Goal: Task Accomplishment & Management: Use online tool/utility

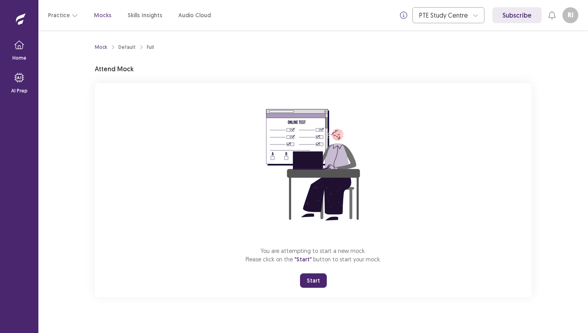
click at [313, 277] on button "Start" at bounding box center [313, 280] width 27 height 14
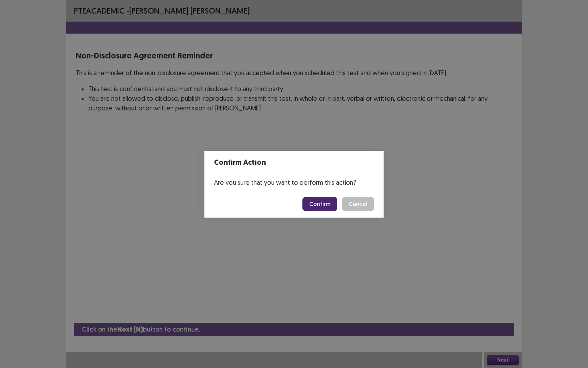
click at [328, 208] on button "Confirm" at bounding box center [319, 204] width 35 height 14
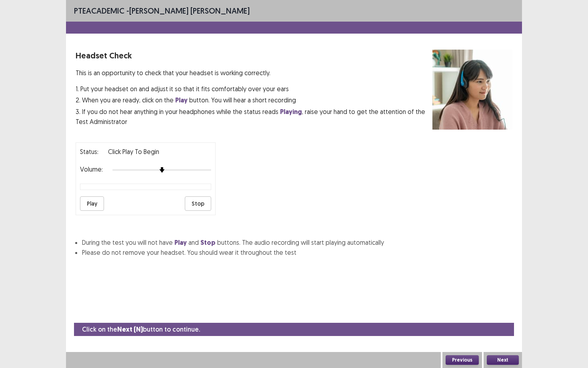
click at [90, 201] on button "Play" at bounding box center [92, 203] width 24 height 14
click at [89, 200] on button "Play" at bounding box center [92, 203] width 24 height 14
click at [508, 332] on div "Next" at bounding box center [502, 360] width 38 height 16
click at [507, 332] on button "Next" at bounding box center [502, 360] width 32 height 10
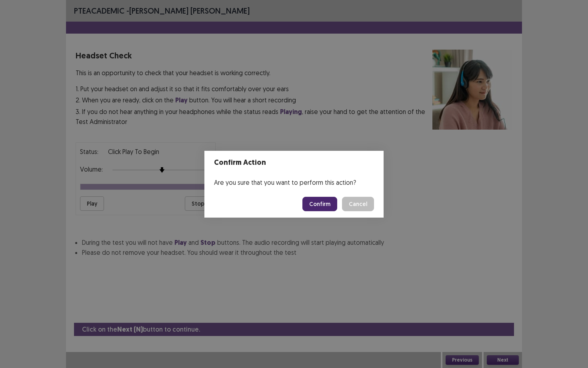
click at [325, 204] on button "Confirm" at bounding box center [319, 204] width 35 height 14
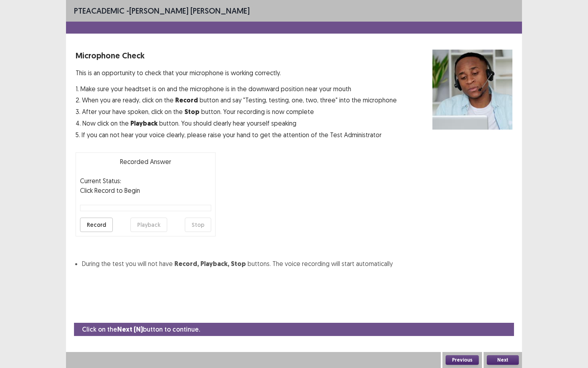
click at [93, 227] on button "Record" at bounding box center [96, 224] width 33 height 14
click at [198, 231] on button "Stop" at bounding box center [198, 224] width 26 height 14
click at [163, 227] on div "Record Playback Stop" at bounding box center [145, 224] width 131 height 14
click at [148, 226] on button "Playback" at bounding box center [148, 224] width 37 height 14
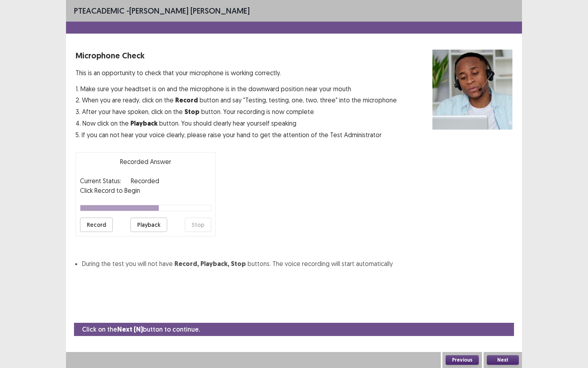
click at [506, 332] on button "Next" at bounding box center [502, 360] width 32 height 10
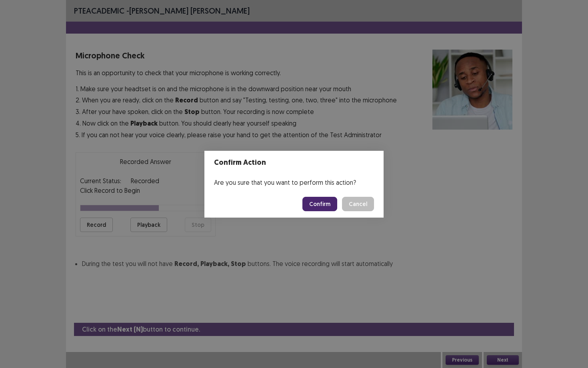
click at [319, 201] on button "Confirm" at bounding box center [319, 204] width 35 height 14
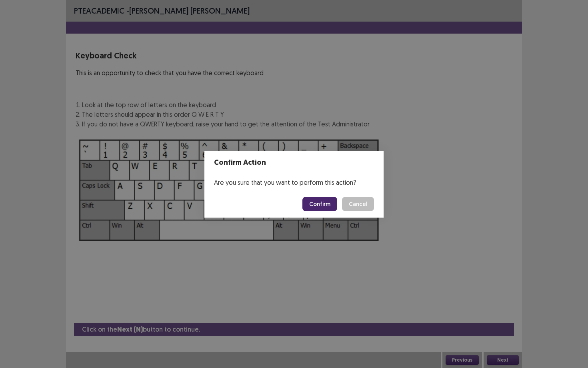
click at [342, 197] on button "Cancel" at bounding box center [358, 204] width 32 height 14
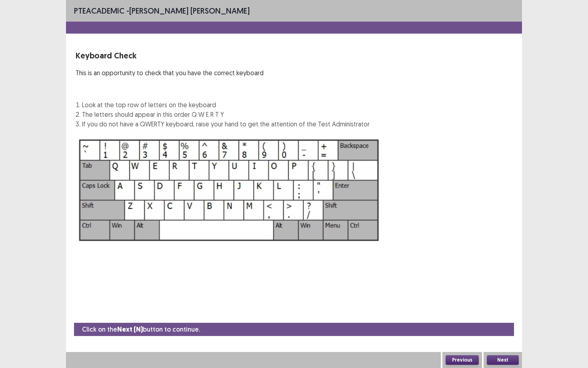
click at [507, 332] on button "Next" at bounding box center [502, 360] width 32 height 10
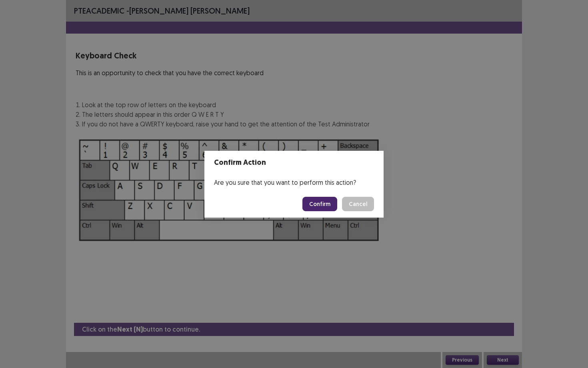
click at [323, 201] on button "Confirm" at bounding box center [319, 204] width 35 height 14
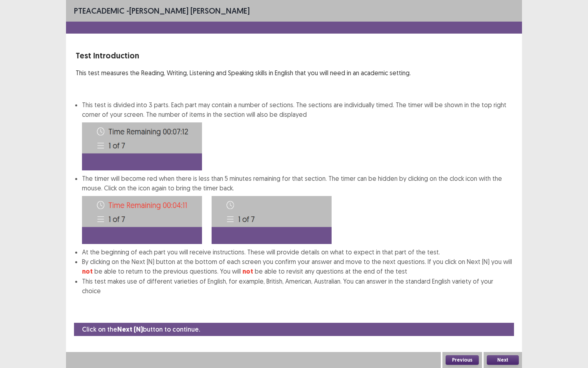
click at [509, 332] on button "Next" at bounding box center [502, 360] width 32 height 10
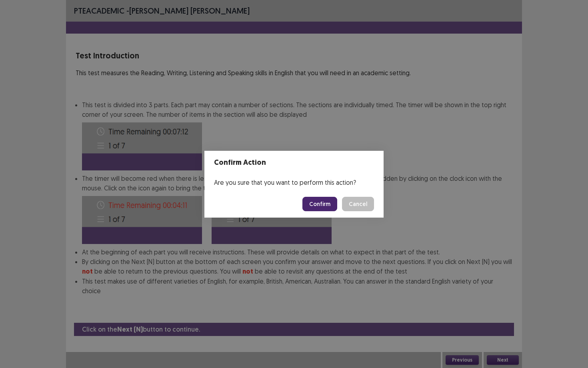
click at [328, 203] on button "Confirm" at bounding box center [319, 204] width 35 height 14
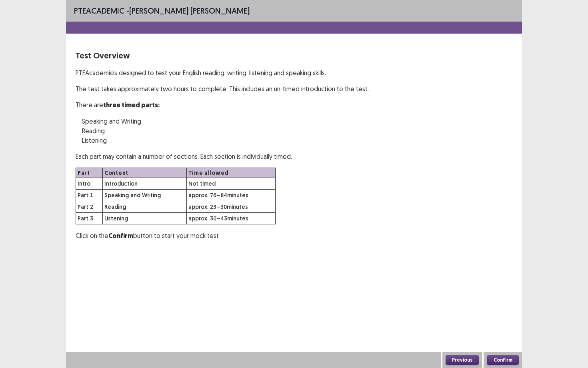
click at [498, 332] on button "Confirm" at bounding box center [502, 360] width 32 height 10
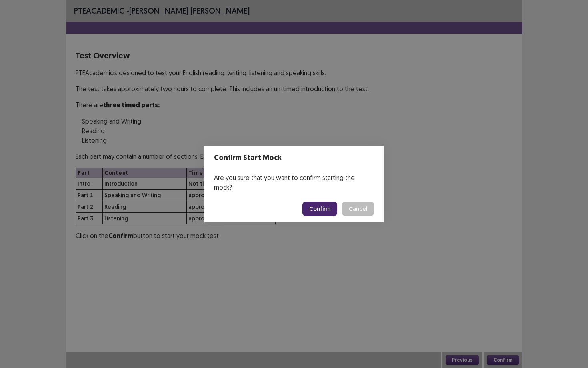
click at [329, 209] on button "Confirm" at bounding box center [319, 208] width 35 height 14
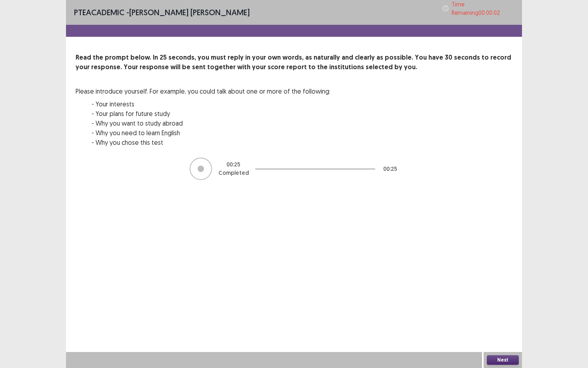
click at [504, 332] on button "Next" at bounding box center [502, 360] width 32 height 10
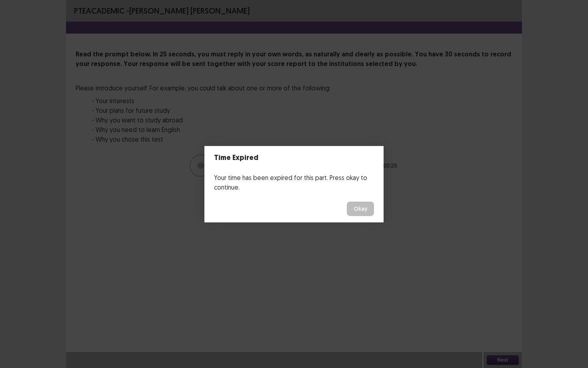
click at [361, 211] on button "Okay" at bounding box center [360, 208] width 27 height 14
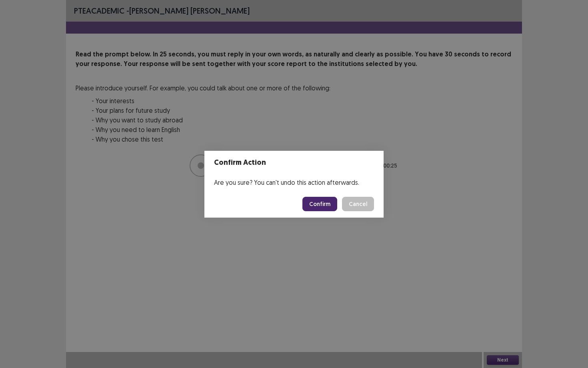
click at [324, 201] on button "Confirm" at bounding box center [319, 204] width 35 height 14
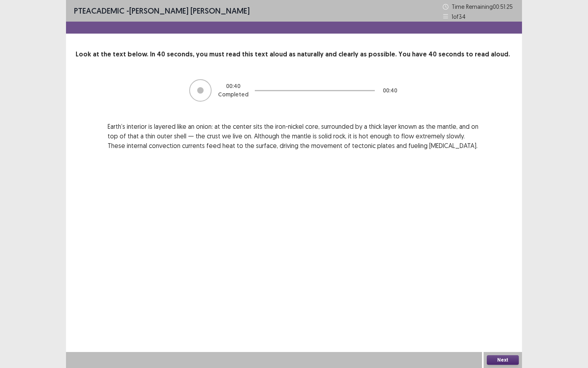
click at [514, 332] on button "Next" at bounding box center [502, 360] width 32 height 10
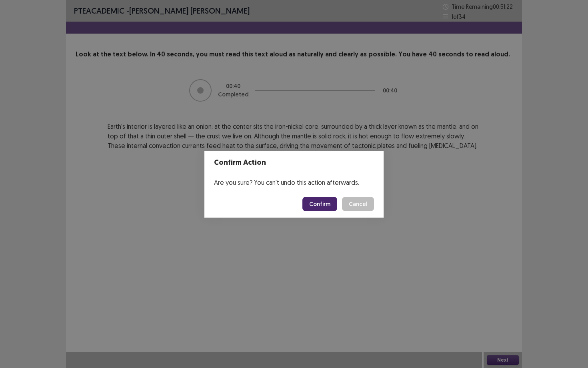
click at [323, 203] on button "Confirm" at bounding box center [319, 204] width 35 height 14
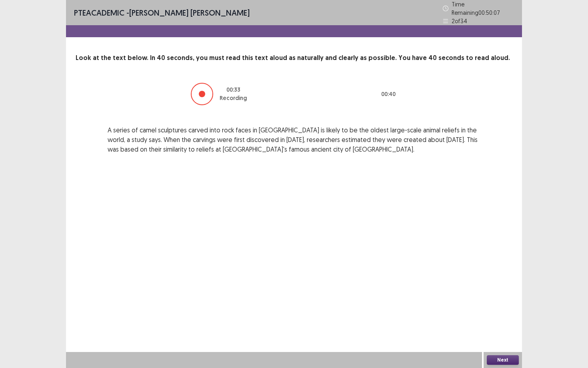
click at [503, 332] on button "Next" at bounding box center [502, 360] width 32 height 10
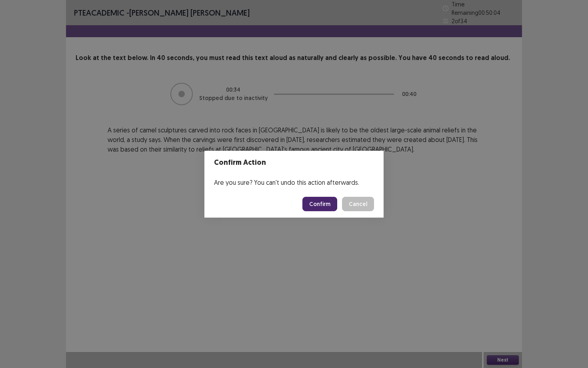
click at [320, 197] on button "Confirm" at bounding box center [319, 204] width 35 height 14
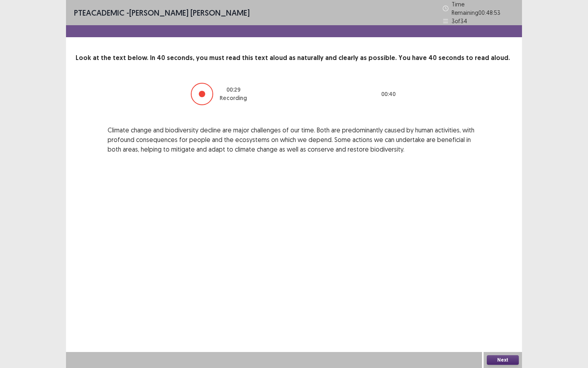
click at [490, 332] on button "Next" at bounding box center [502, 360] width 32 height 10
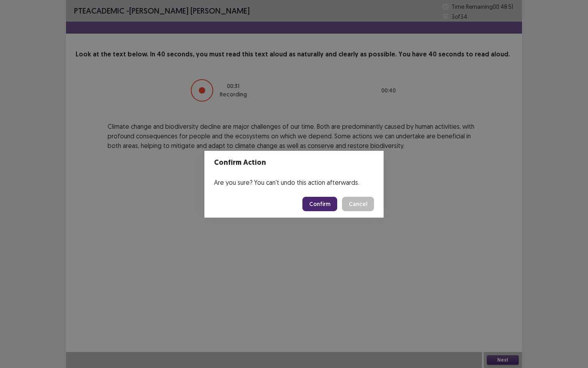
click at [322, 207] on button "Confirm" at bounding box center [319, 204] width 35 height 14
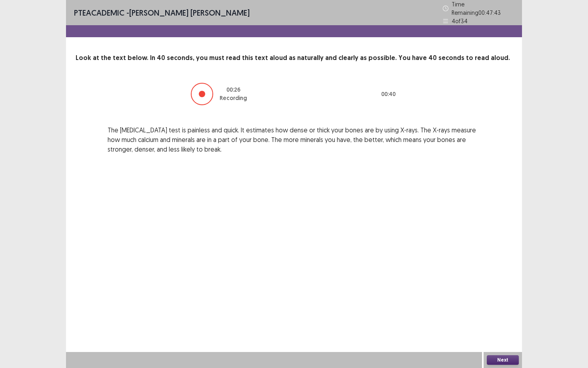
click at [503, 332] on button "Next" at bounding box center [502, 360] width 32 height 10
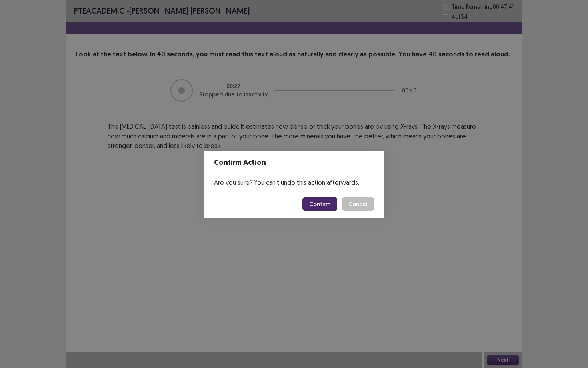
click at [342, 197] on button "Cancel" at bounding box center [358, 204] width 32 height 14
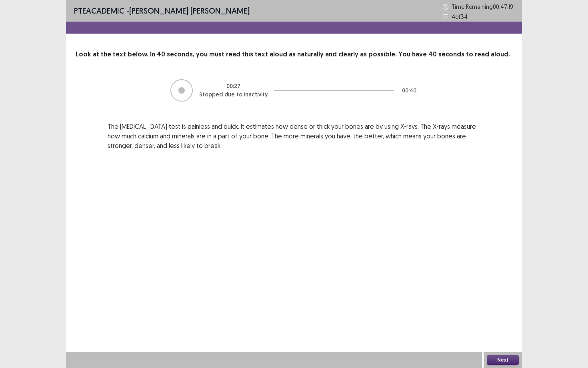
click at [486, 332] on button "Next" at bounding box center [502, 360] width 32 height 10
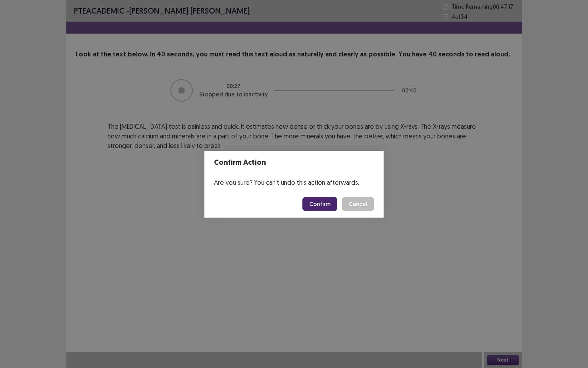
click at [342, 197] on button "Cancel" at bounding box center [358, 204] width 32 height 14
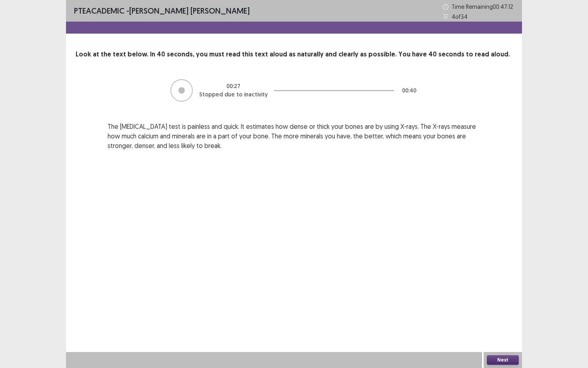
click at [504, 332] on button "Next" at bounding box center [502, 360] width 32 height 10
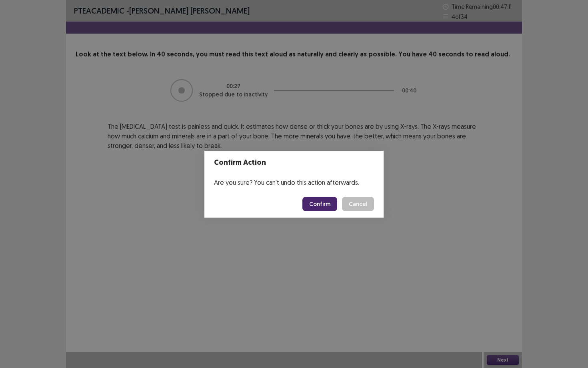
click at [358, 276] on div "Confirm Action Are you sure? You can't undo this action afterwards. Confirm Can…" at bounding box center [294, 184] width 588 height 368
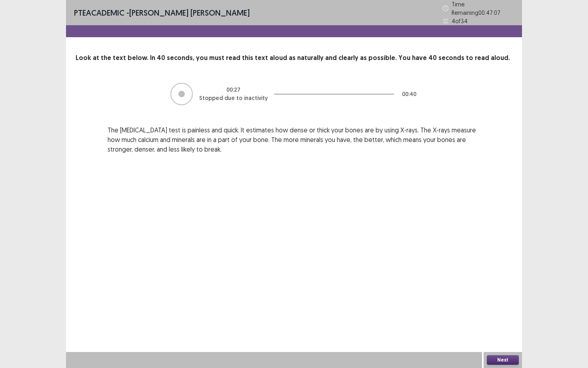
click at [498, 332] on button "Next" at bounding box center [502, 360] width 32 height 10
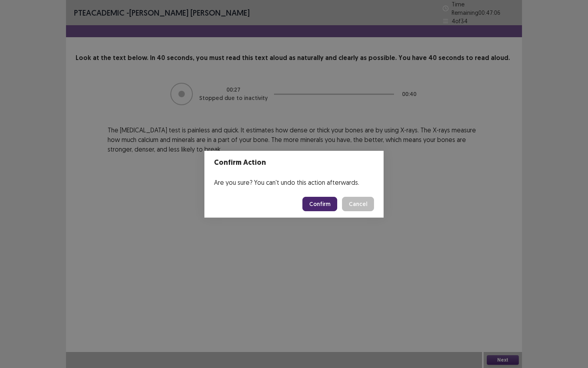
click at [319, 200] on button "Confirm" at bounding box center [319, 204] width 35 height 14
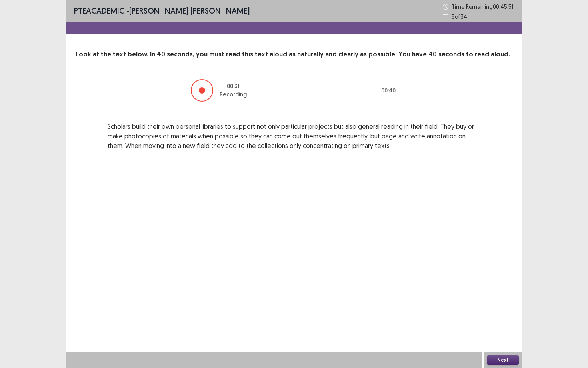
click at [502, 332] on button "Next" at bounding box center [502, 360] width 32 height 10
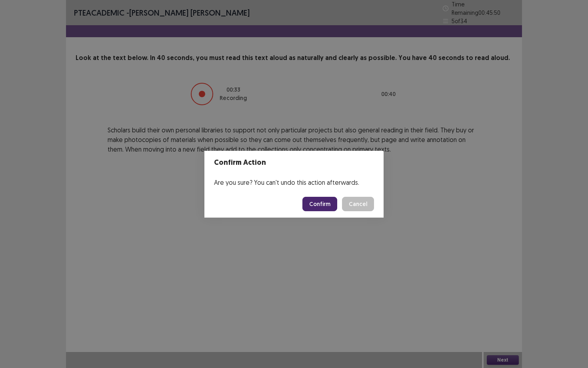
click at [323, 203] on button "Confirm" at bounding box center [319, 204] width 35 height 14
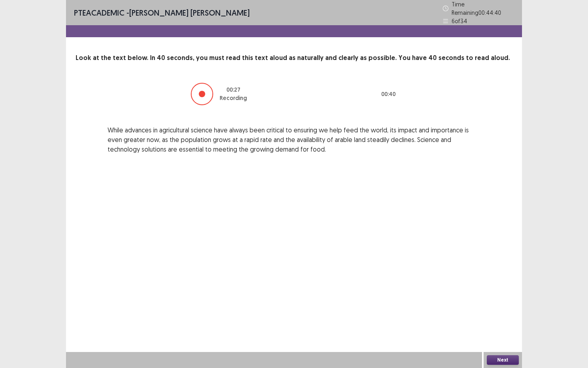
click at [506, 332] on button "Next" at bounding box center [502, 360] width 32 height 10
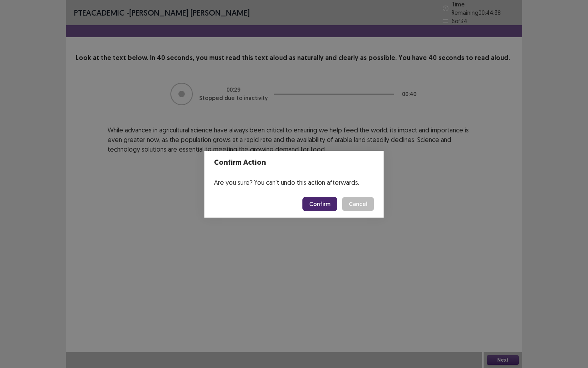
click at [317, 203] on button "Confirm" at bounding box center [319, 204] width 35 height 14
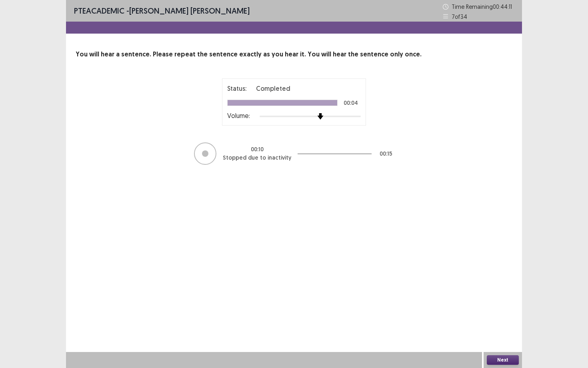
click at [318, 114] on img at bounding box center [320, 116] width 6 height 6
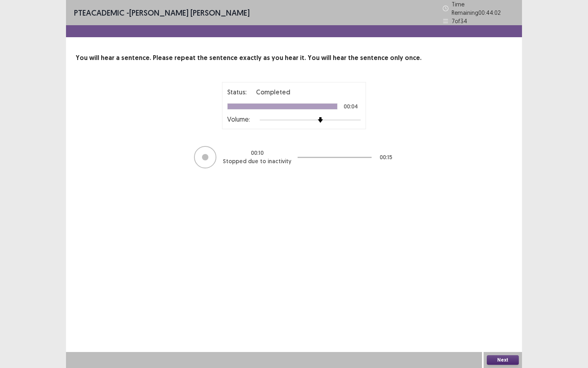
click at [509, 332] on button "Next" at bounding box center [502, 360] width 32 height 10
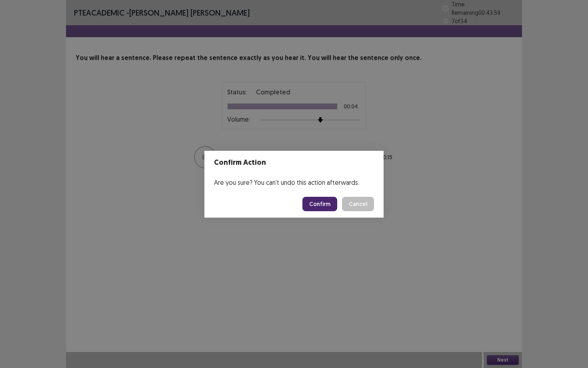
click at [325, 202] on button "Confirm" at bounding box center [319, 204] width 35 height 14
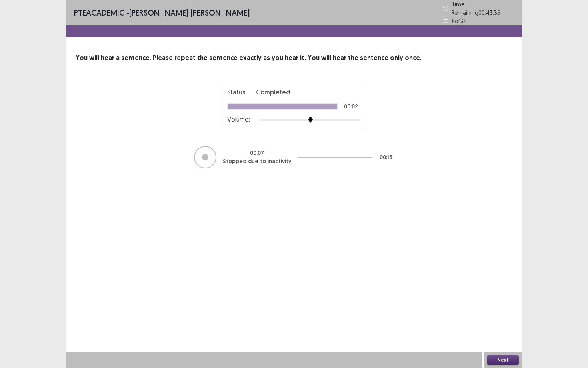
click at [505, 332] on button "Next" at bounding box center [502, 360] width 32 height 10
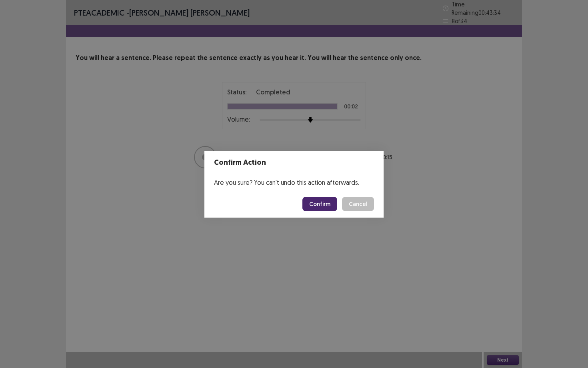
click at [323, 207] on button "Confirm" at bounding box center [319, 204] width 35 height 14
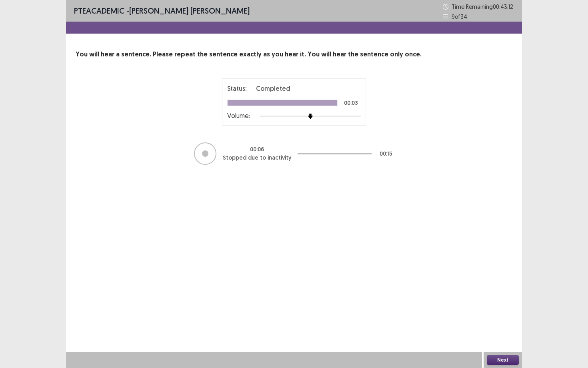
click at [505, 332] on button "Next" at bounding box center [502, 360] width 32 height 10
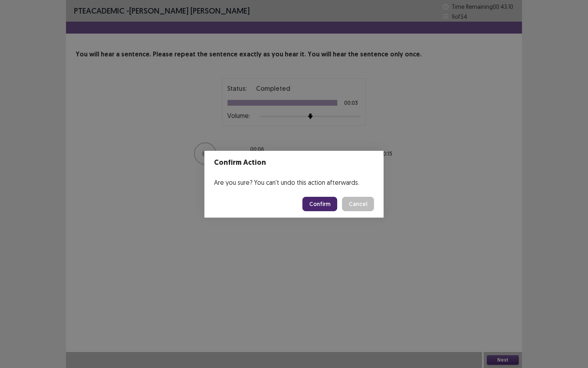
click at [323, 202] on button "Confirm" at bounding box center [319, 204] width 35 height 14
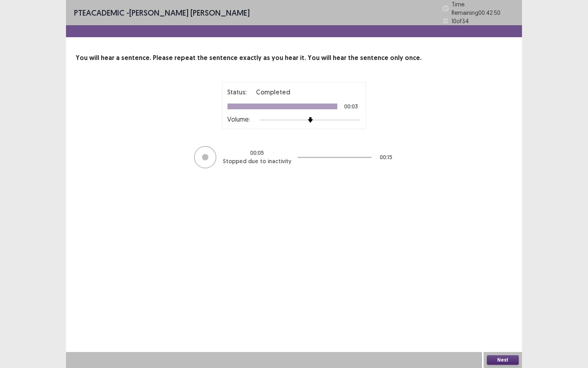
click at [502, 332] on button "Next" at bounding box center [502, 360] width 32 height 10
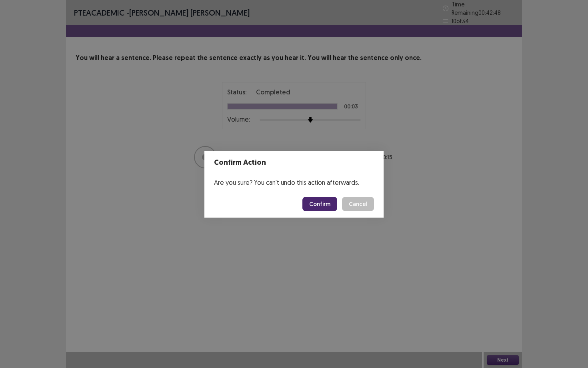
click at [324, 206] on button "Confirm" at bounding box center [319, 204] width 35 height 14
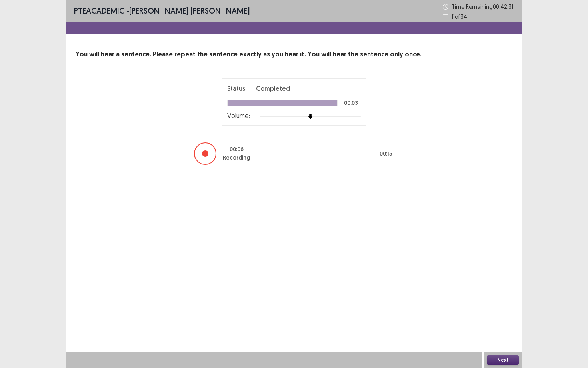
click at [209, 159] on div at bounding box center [205, 153] width 22 height 22
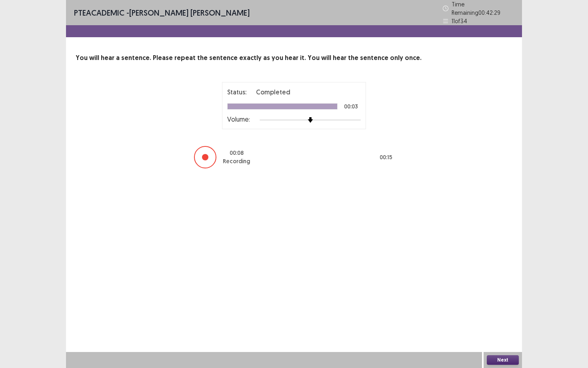
click at [504, 332] on div "Next" at bounding box center [502, 360] width 38 height 16
click at [508, 332] on button "Next" at bounding box center [502, 360] width 32 height 10
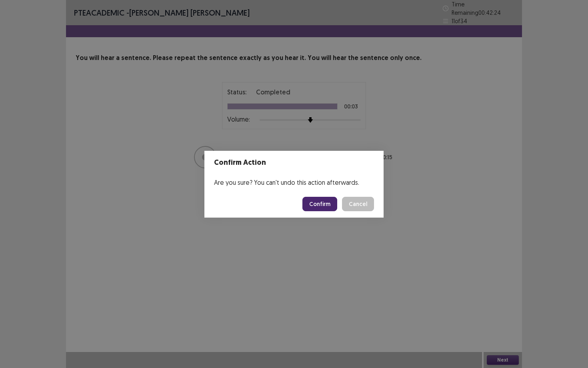
click at [342, 197] on button "Cancel" at bounding box center [358, 204] width 32 height 14
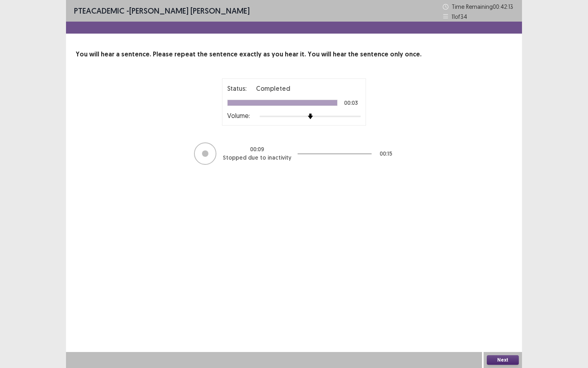
click at [486, 332] on button "Next" at bounding box center [502, 360] width 32 height 10
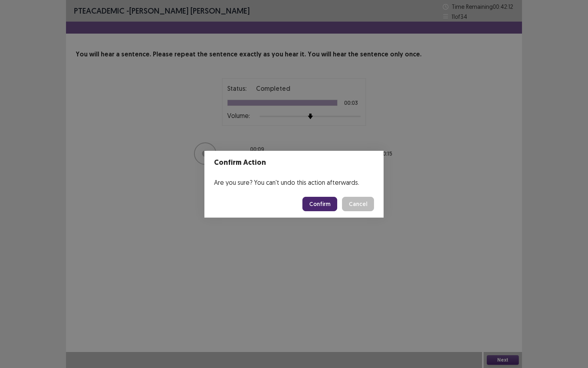
click at [342, 197] on button "Cancel" at bounding box center [358, 204] width 32 height 14
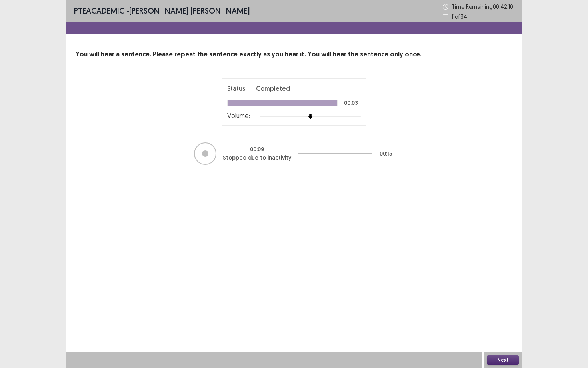
click at [508, 332] on button "Next" at bounding box center [502, 360] width 32 height 10
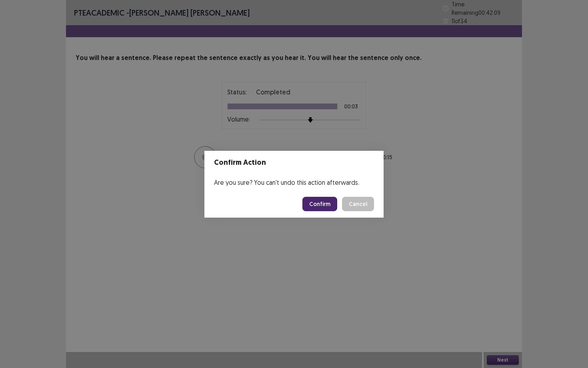
click at [328, 211] on footer "Confirm Cancel" at bounding box center [293, 203] width 179 height 27
click at [327, 200] on button "Confirm" at bounding box center [319, 204] width 35 height 14
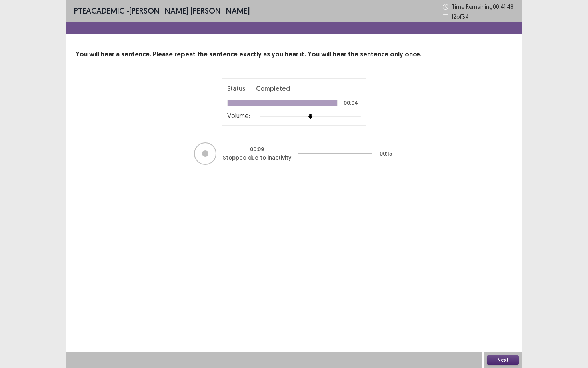
click at [500, 332] on button "Next" at bounding box center [502, 360] width 32 height 10
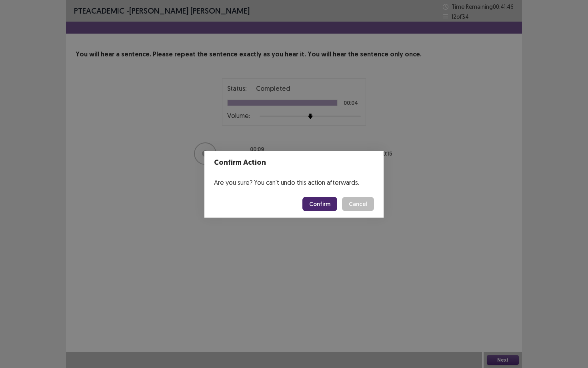
click at [322, 207] on button "Confirm" at bounding box center [319, 204] width 35 height 14
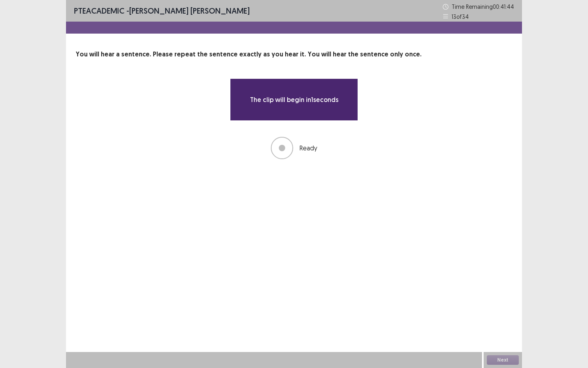
click at [295, 110] on div "The clip will begin in 1 seconds" at bounding box center [294, 99] width 128 height 42
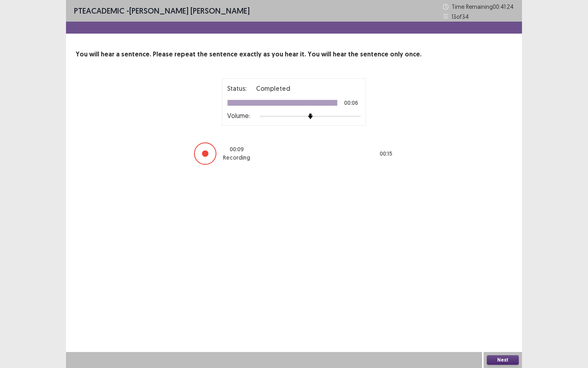
click at [211, 157] on div at bounding box center [205, 153] width 22 height 22
click at [510, 332] on button "Next" at bounding box center [502, 360] width 32 height 10
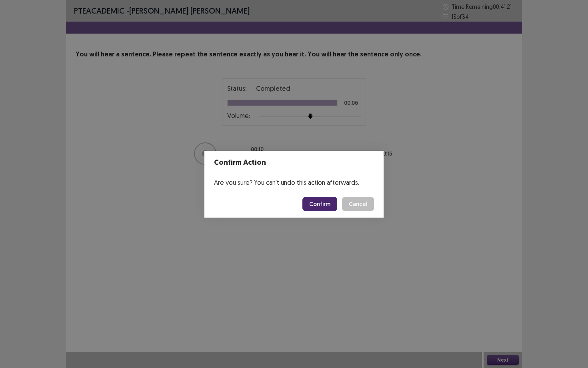
click at [324, 201] on button "Confirm" at bounding box center [319, 204] width 35 height 14
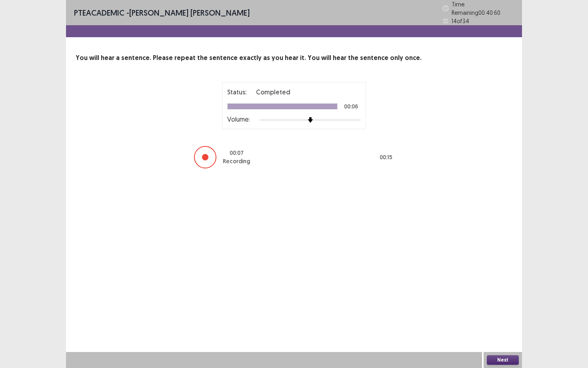
click at [504, 332] on button "Next" at bounding box center [502, 360] width 32 height 10
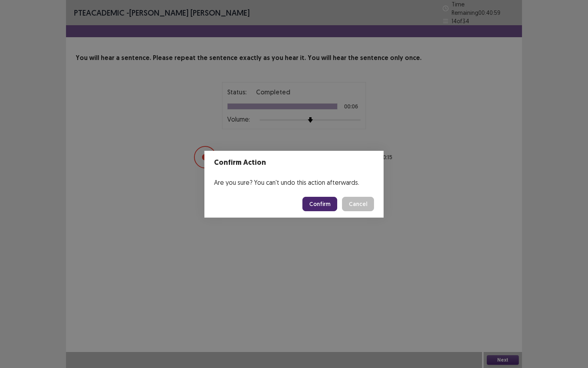
click at [322, 204] on button "Confirm" at bounding box center [319, 204] width 35 height 14
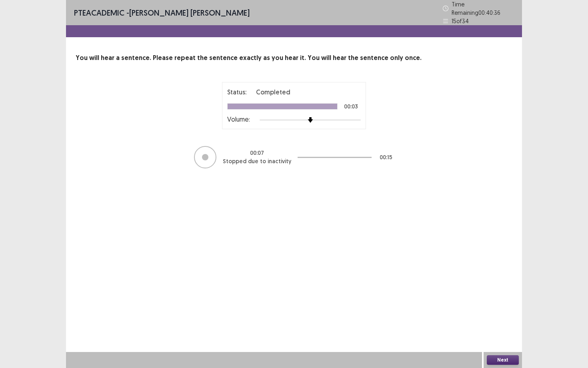
click at [505, 332] on button "Next" at bounding box center [502, 360] width 32 height 10
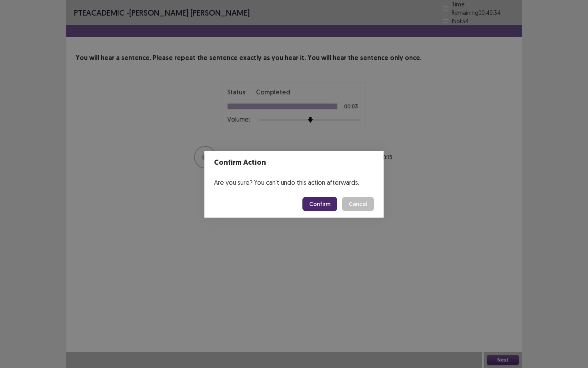
click at [342, 197] on button "Cancel" at bounding box center [358, 204] width 32 height 14
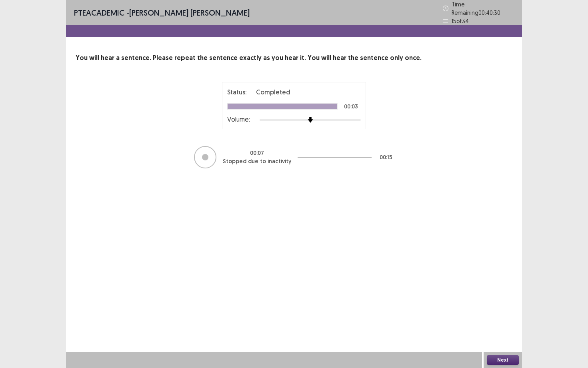
click at [514, 332] on button "Next" at bounding box center [502, 360] width 32 height 10
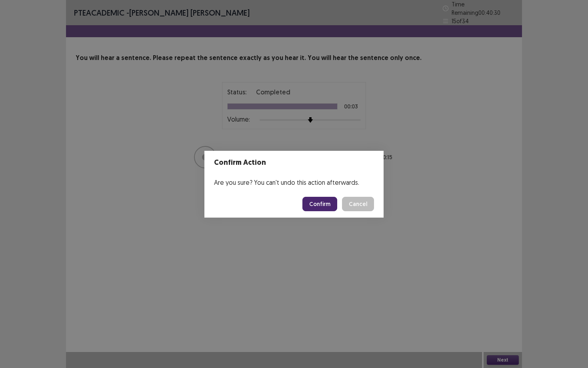
click at [342, 197] on button "Cancel" at bounding box center [358, 204] width 32 height 14
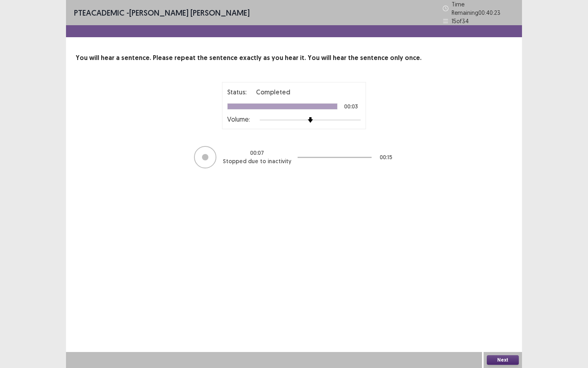
click at [212, 156] on div at bounding box center [205, 157] width 22 height 22
click at [507, 332] on button "Next" at bounding box center [502, 360] width 32 height 10
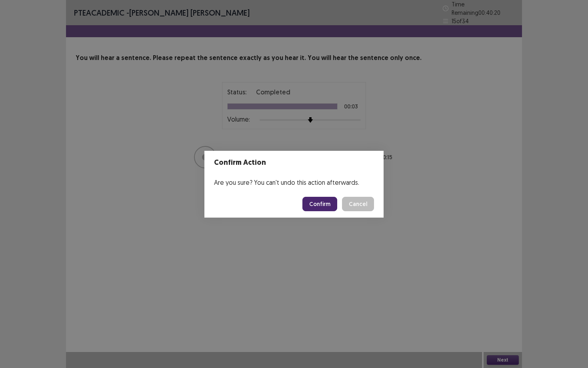
click at [342, 197] on button "Cancel" at bounding box center [358, 204] width 32 height 14
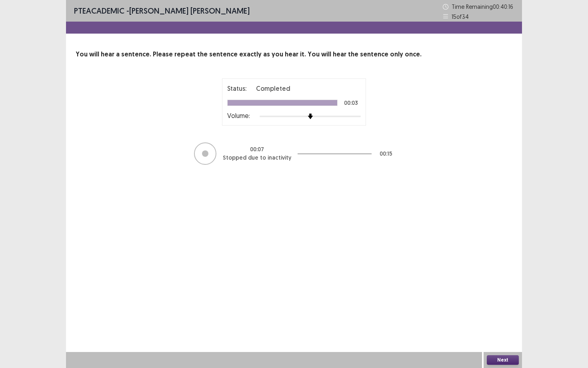
click at [509, 332] on div "PTE academic - [PERSON_NAME] [PERSON_NAME] Time Remaining 00 : 40 : 16 15 of 34…" at bounding box center [294, 184] width 456 height 368
click at [500, 332] on div "Next" at bounding box center [502, 360] width 38 height 16
click at [500, 332] on button "Next" at bounding box center [502, 360] width 32 height 10
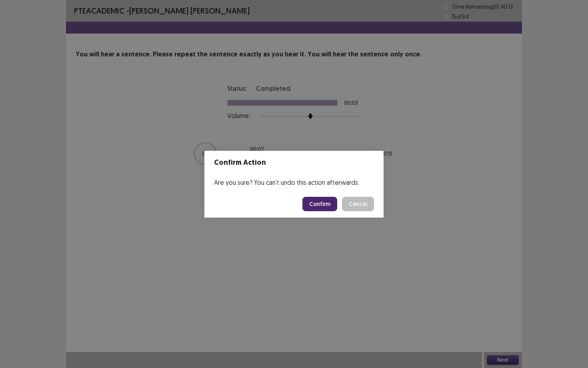
click at [325, 209] on button "Confirm" at bounding box center [319, 204] width 35 height 14
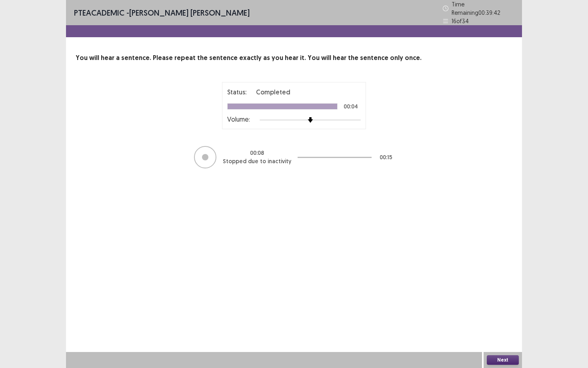
click at [508, 332] on button "Next" at bounding box center [502, 360] width 32 height 10
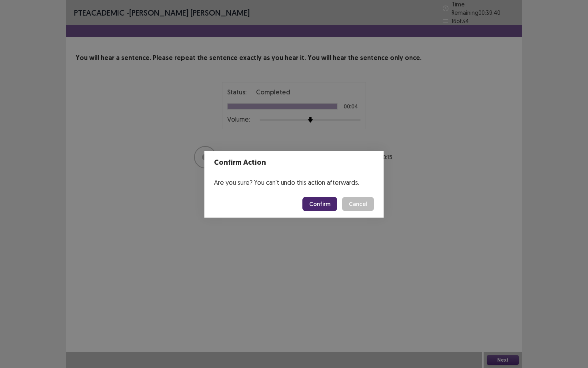
click at [321, 203] on button "Confirm" at bounding box center [319, 204] width 35 height 14
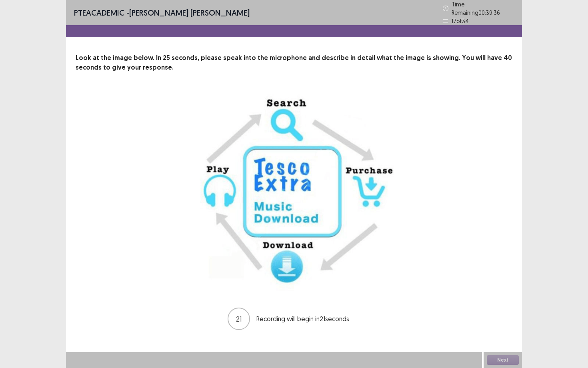
click at [345, 292] on div "21 Recording will begin in 21 seconds" at bounding box center [294, 211] width 373 height 239
click at [504, 332] on button "Next" at bounding box center [502, 360] width 32 height 10
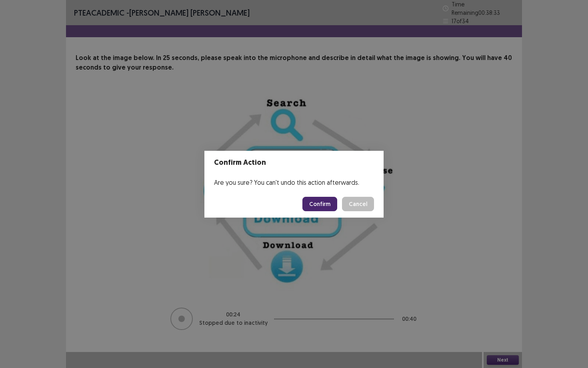
click at [321, 203] on button "Confirm" at bounding box center [319, 204] width 35 height 14
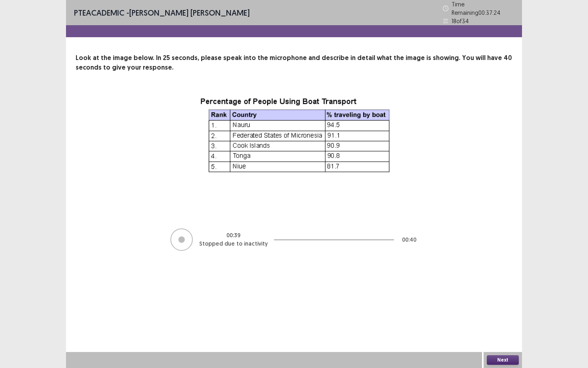
click at [502, 332] on button "Next" at bounding box center [502, 360] width 32 height 10
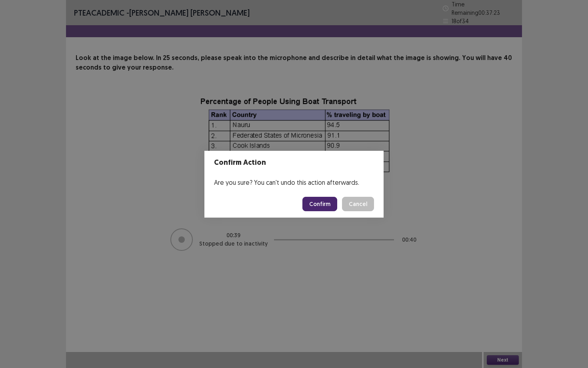
click at [319, 206] on button "Confirm" at bounding box center [319, 204] width 35 height 14
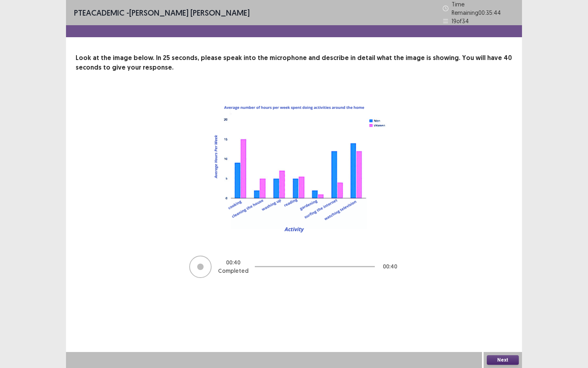
click at [512, 332] on button "Next" at bounding box center [502, 360] width 32 height 10
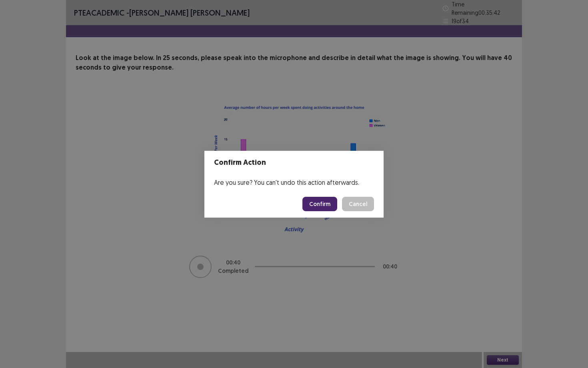
click at [321, 201] on button "Confirm" at bounding box center [319, 204] width 35 height 14
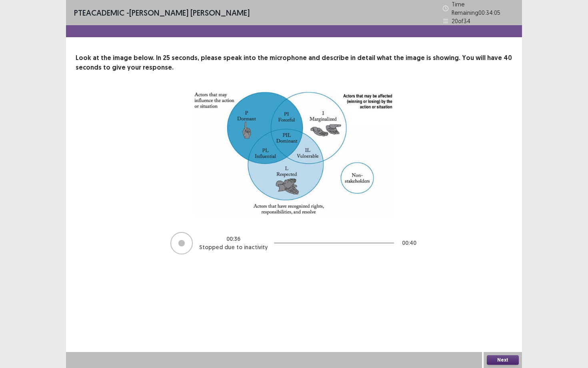
click at [510, 332] on div "Next" at bounding box center [502, 360] width 38 height 16
click at [509, 332] on button "Next" at bounding box center [502, 360] width 32 height 10
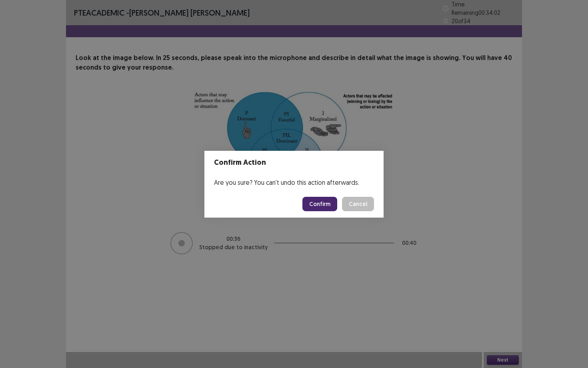
click at [324, 209] on button "Confirm" at bounding box center [319, 204] width 35 height 14
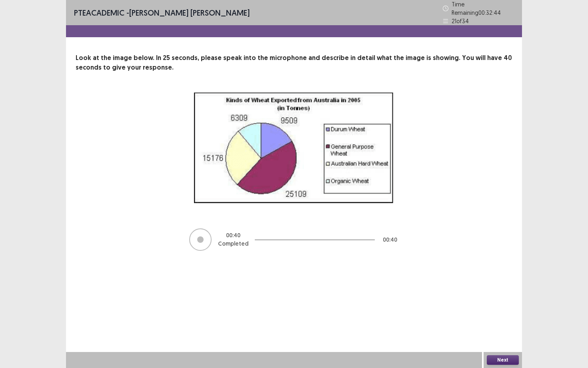
click at [502, 332] on button "Next" at bounding box center [502, 360] width 32 height 10
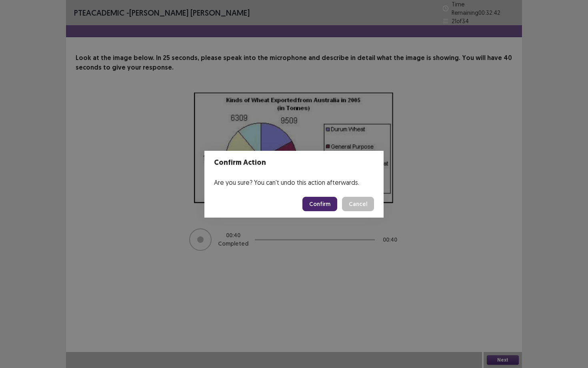
click at [324, 204] on button "Confirm" at bounding box center [319, 204] width 35 height 14
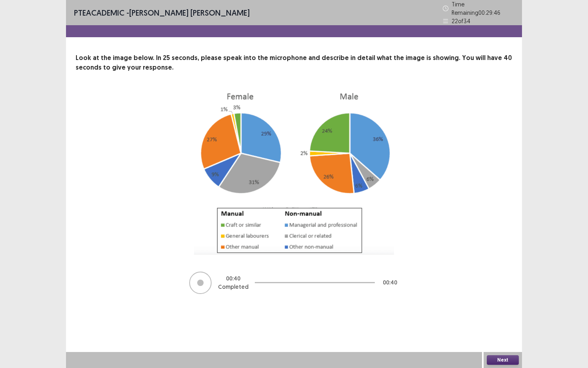
click at [503, 332] on button "Next" at bounding box center [502, 360] width 32 height 10
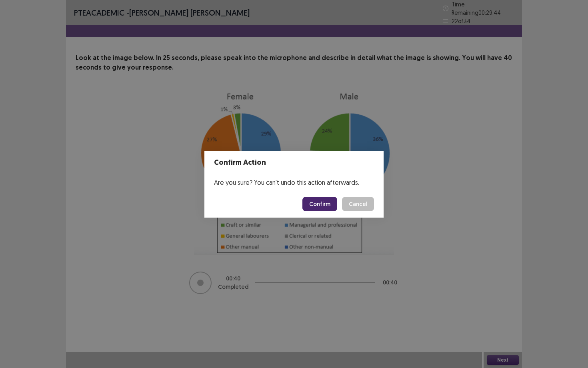
click at [326, 205] on button "Confirm" at bounding box center [319, 204] width 35 height 14
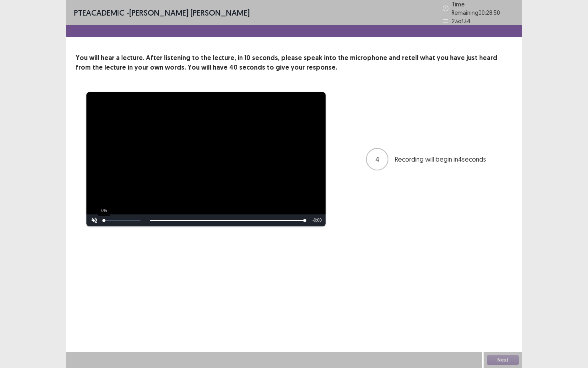
click at [103, 217] on div "0%" at bounding box center [122, 220] width 40 height 12
click at [506, 332] on button "Next" at bounding box center [502, 360] width 32 height 10
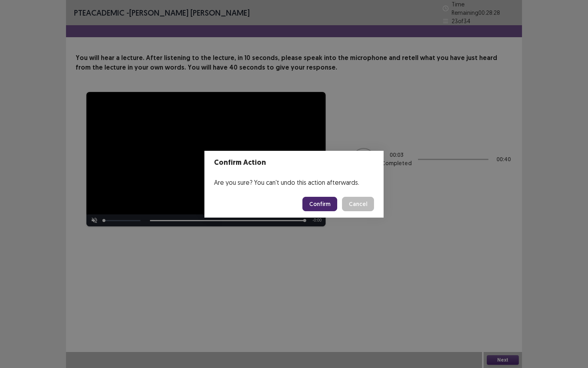
click at [319, 202] on button "Confirm" at bounding box center [319, 204] width 35 height 14
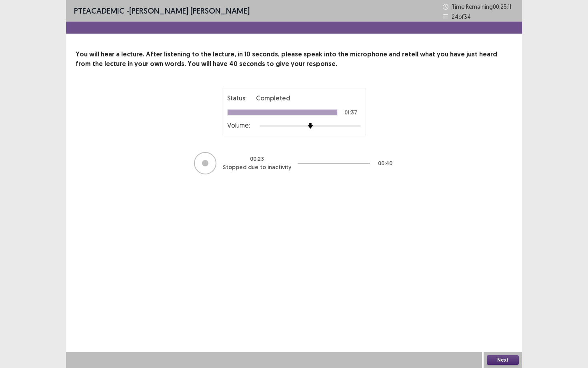
click at [504, 332] on button "Next" at bounding box center [502, 360] width 32 height 10
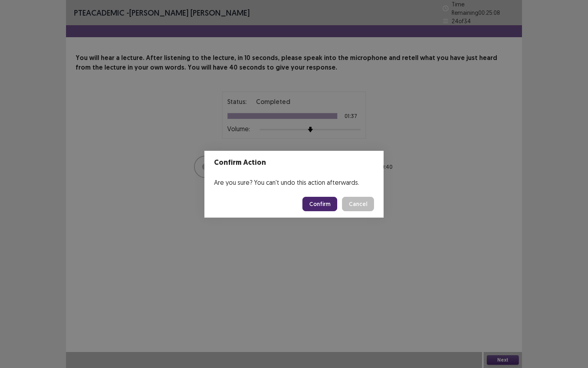
click at [325, 203] on button "Confirm" at bounding box center [319, 204] width 35 height 14
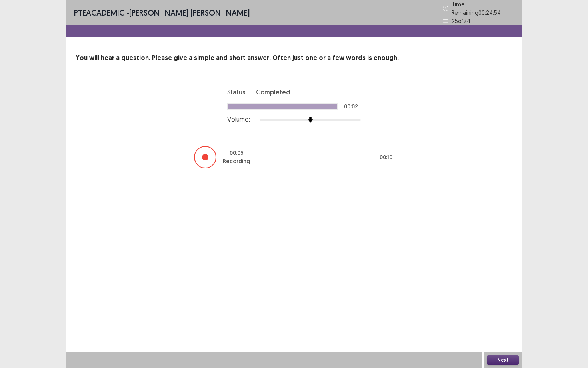
click at [501, 332] on button "Next" at bounding box center [502, 360] width 32 height 10
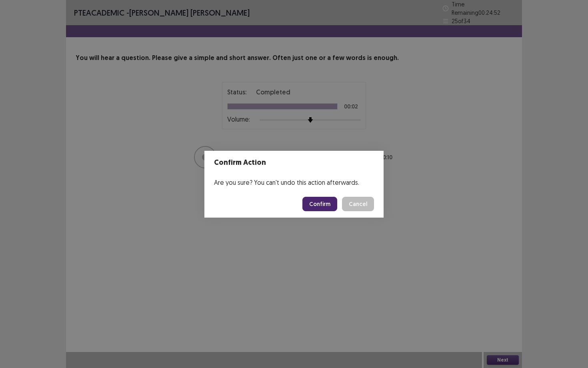
click at [322, 202] on button "Confirm" at bounding box center [319, 204] width 35 height 14
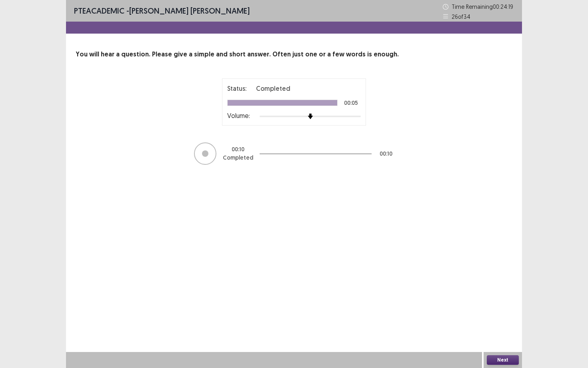
click at [511, 332] on button "Next" at bounding box center [502, 360] width 32 height 10
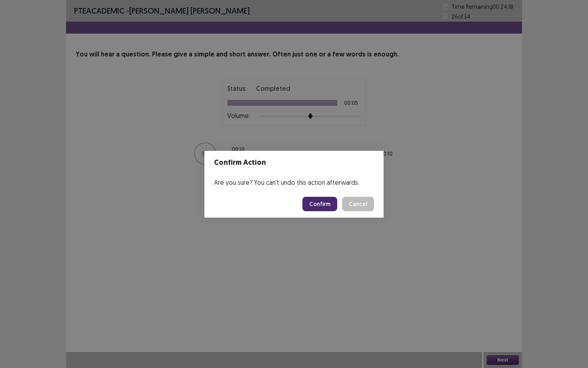
click at [342, 197] on button "Cancel" at bounding box center [358, 204] width 32 height 14
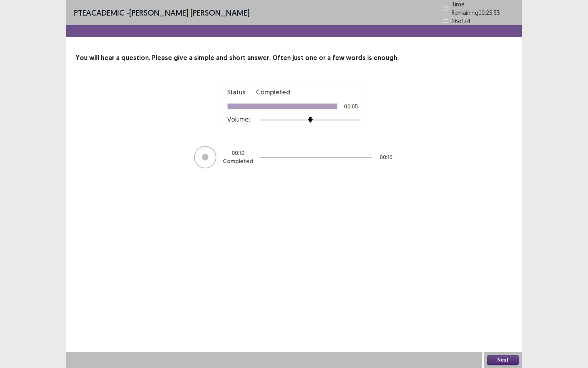
click at [511, 332] on button "Next" at bounding box center [502, 360] width 32 height 10
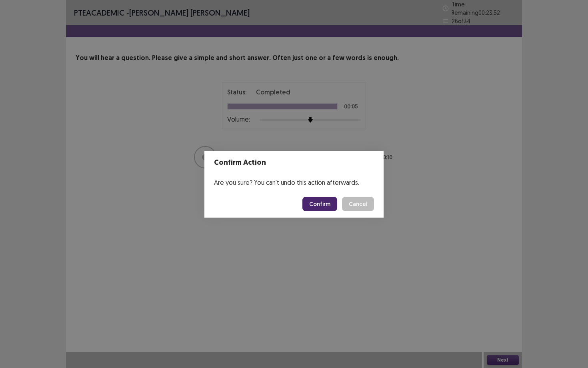
click at [342, 197] on button "Cancel" at bounding box center [358, 204] width 32 height 14
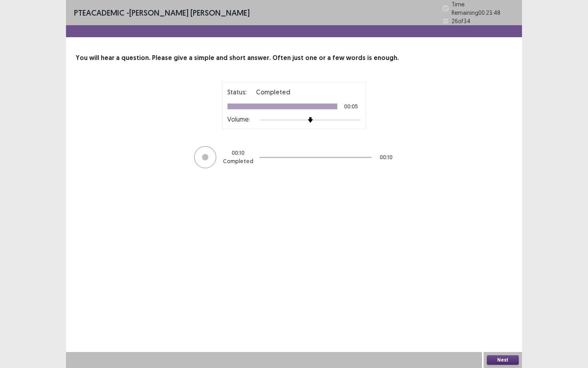
click at [510, 332] on button "Next" at bounding box center [502, 360] width 32 height 10
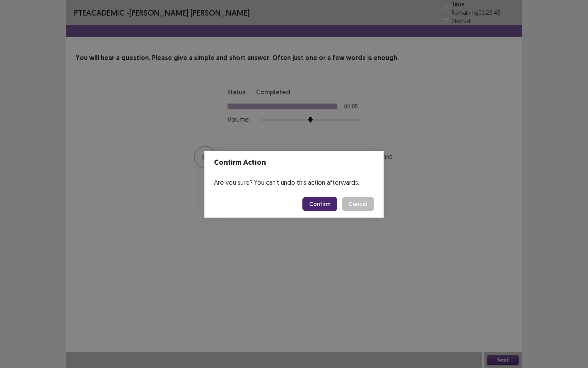
click at [317, 200] on button "Confirm" at bounding box center [319, 204] width 35 height 14
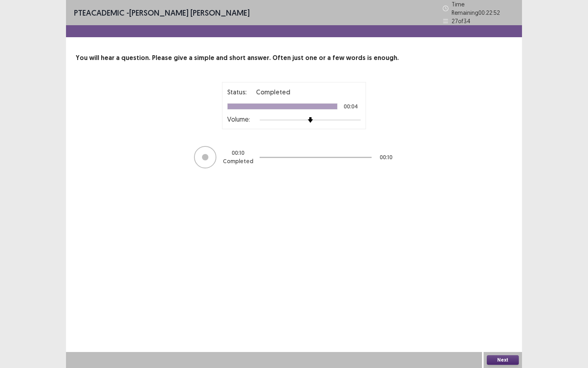
click at [507, 332] on div "Next" at bounding box center [502, 360] width 38 height 16
click at [505, 332] on button "Next" at bounding box center [502, 360] width 32 height 10
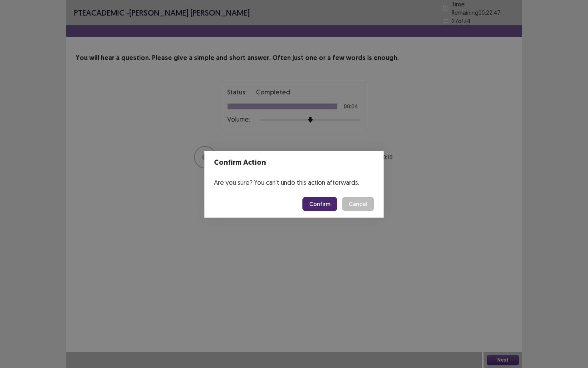
click at [325, 203] on button "Confirm" at bounding box center [319, 204] width 35 height 14
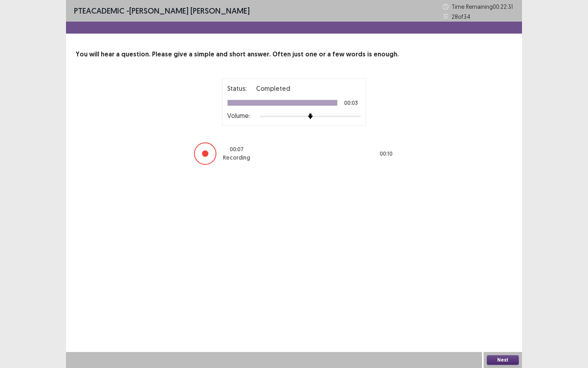
click at [519, 332] on div "Next" at bounding box center [502, 360] width 38 height 16
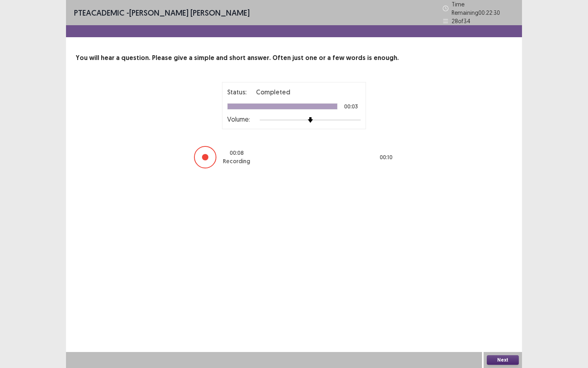
click at [510, 332] on button "Next" at bounding box center [502, 360] width 32 height 10
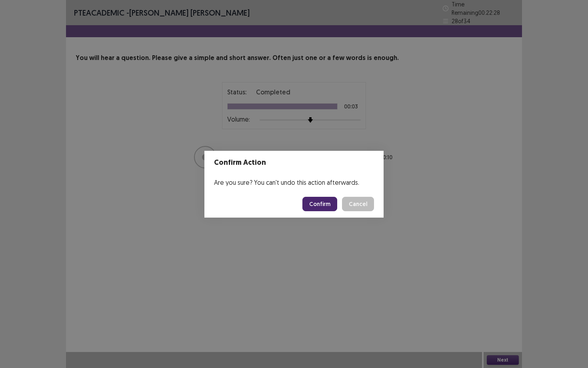
click at [323, 206] on button "Confirm" at bounding box center [319, 204] width 35 height 14
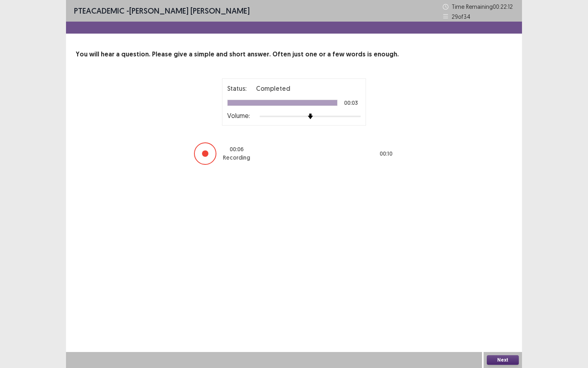
click at [499, 332] on button "Next" at bounding box center [502, 360] width 32 height 10
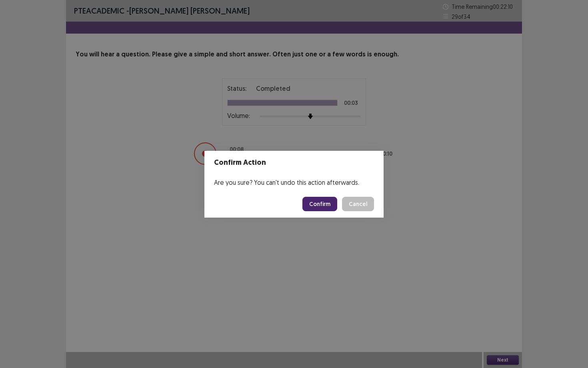
click at [319, 202] on button "Confirm" at bounding box center [319, 204] width 35 height 14
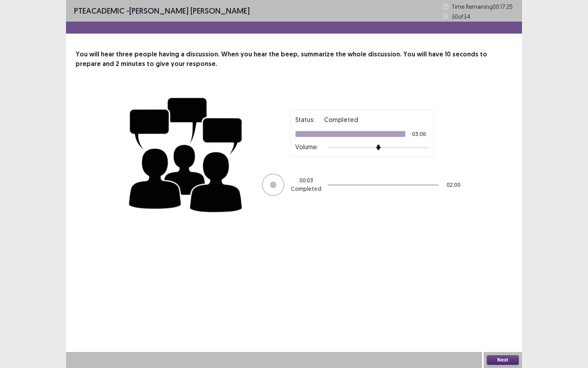
click at [506, 332] on button "Next" at bounding box center [502, 360] width 32 height 10
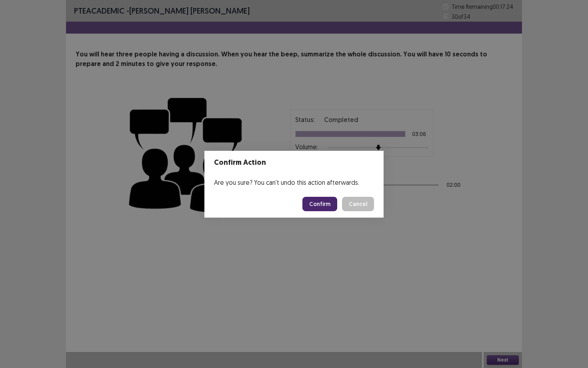
click at [321, 206] on button "Confirm" at bounding box center [319, 204] width 35 height 14
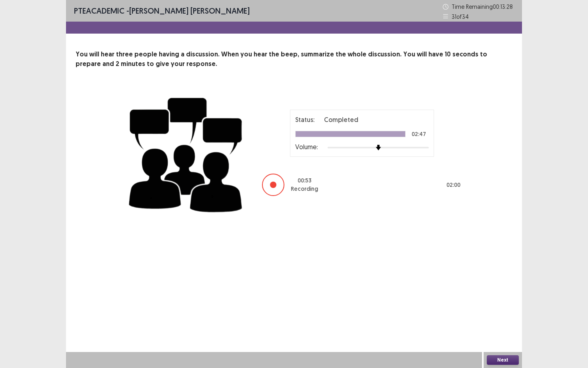
drag, startPoint x: 587, startPoint y: 337, endPoint x: 587, endPoint y: 367, distance: 30.0
click at [587, 332] on div "PTE academic - [PERSON_NAME] [PERSON_NAME] Time Remaining 00 : 13 : 28 31 of 34…" at bounding box center [294, 184] width 588 height 368
click at [514, 332] on button "Next" at bounding box center [502, 360] width 32 height 10
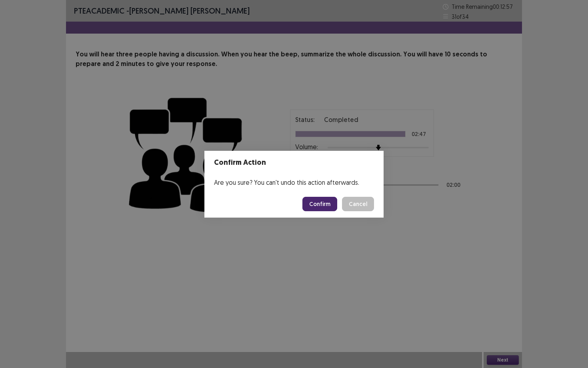
click at [325, 203] on button "Confirm" at bounding box center [319, 204] width 35 height 14
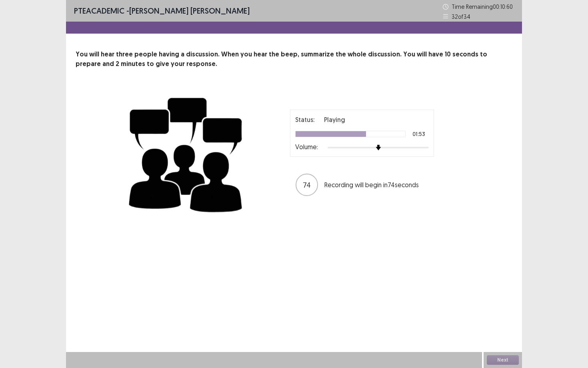
click at [265, 270] on div "PTE academic - [PERSON_NAME] [PERSON_NAME] Time Remaining 00 : 10 : 60 32 of 34…" at bounding box center [294, 184] width 456 height 368
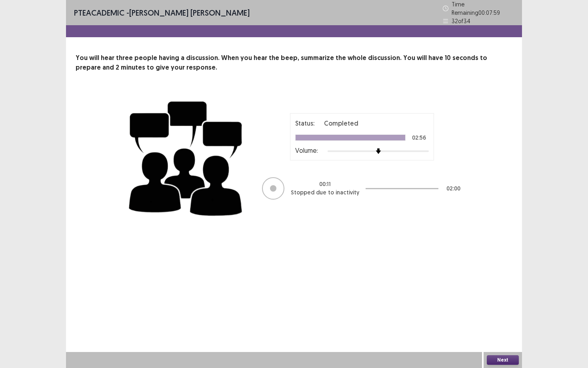
click at [504, 332] on button "Next" at bounding box center [502, 360] width 32 height 10
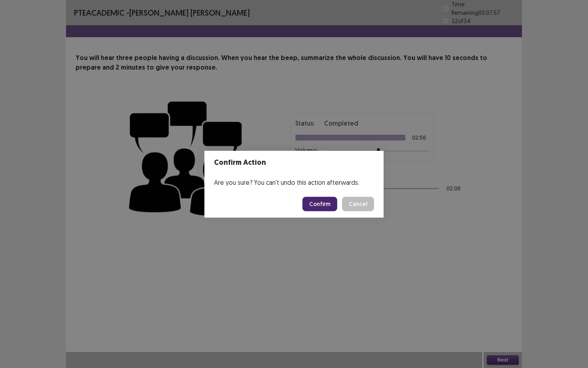
click at [322, 199] on button "Confirm" at bounding box center [319, 204] width 35 height 14
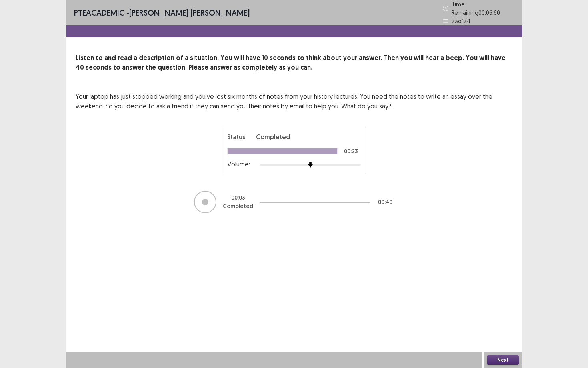
click at [505, 332] on button "Next" at bounding box center [502, 360] width 32 height 10
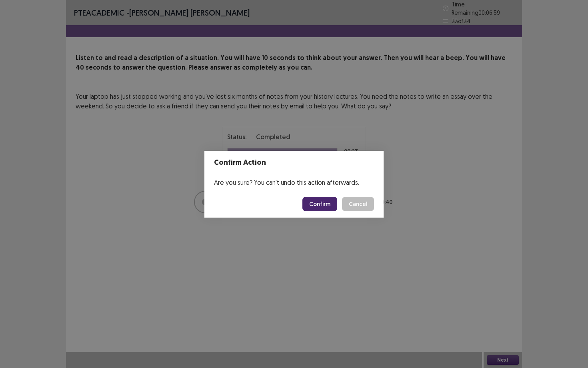
click at [323, 202] on button "Confirm" at bounding box center [319, 204] width 35 height 14
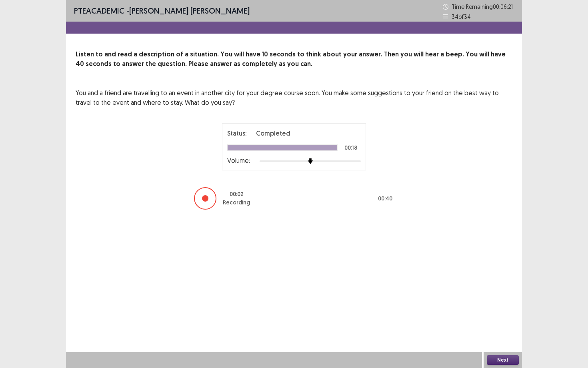
click at [502, 332] on button "Next" at bounding box center [502, 360] width 32 height 10
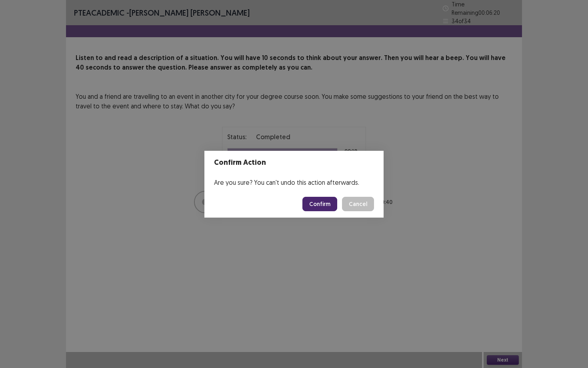
click at [323, 204] on button "Confirm" at bounding box center [319, 204] width 35 height 14
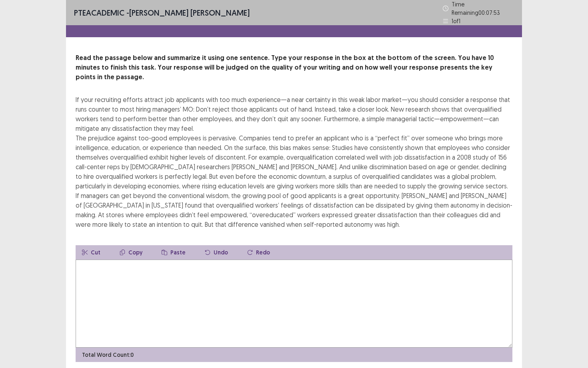
click at [219, 289] on textarea at bounding box center [294, 303] width 436 height 88
click at [203, 280] on textarea at bounding box center [294, 303] width 436 height 88
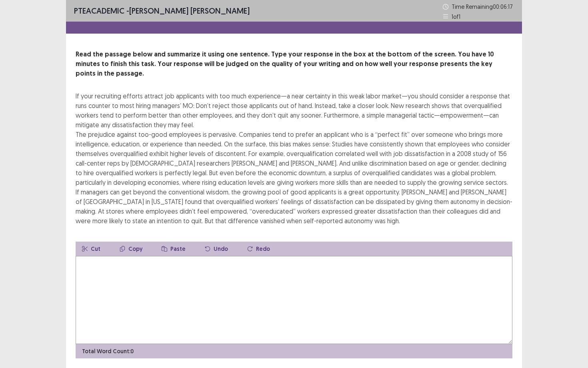
click at [394, 211] on div "If your recruiting efforts attract job applicants with too much experience—a ne…" at bounding box center [294, 158] width 436 height 134
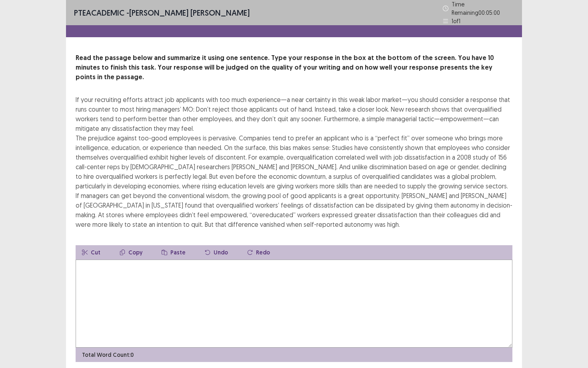
click at [320, 261] on textarea at bounding box center [294, 303] width 436 height 88
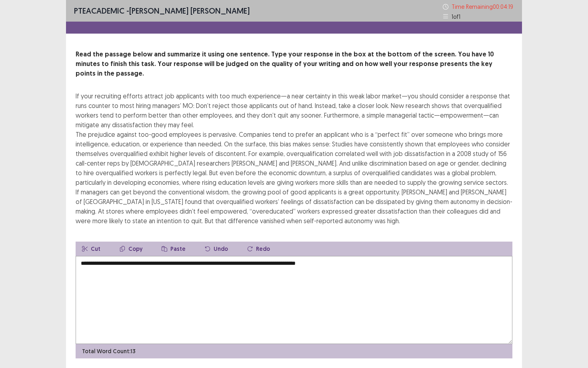
scroll to position [16, 0]
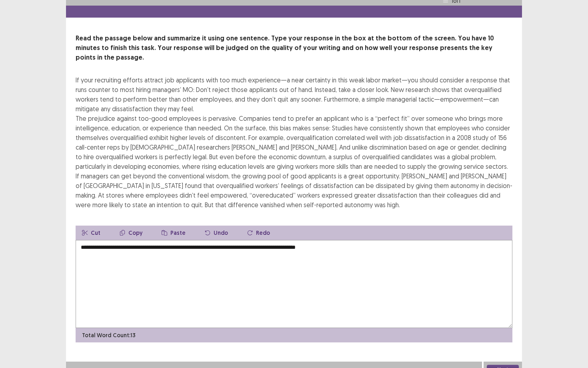
type textarea "**********"
click at [504, 332] on button "Next" at bounding box center [502, 370] width 32 height 10
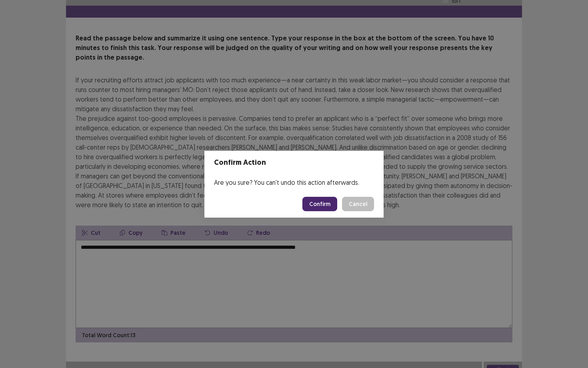
click at [319, 201] on button "Confirm" at bounding box center [319, 204] width 35 height 14
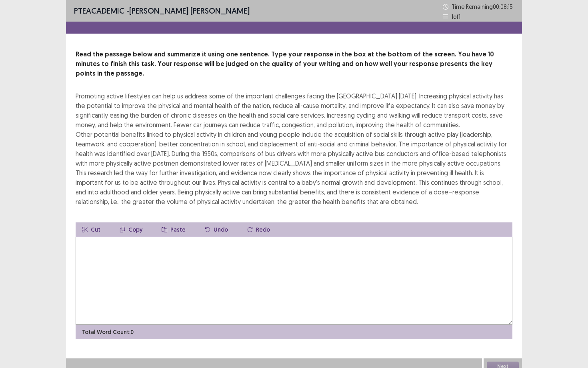
click at [207, 274] on textarea at bounding box center [294, 281] width 436 height 88
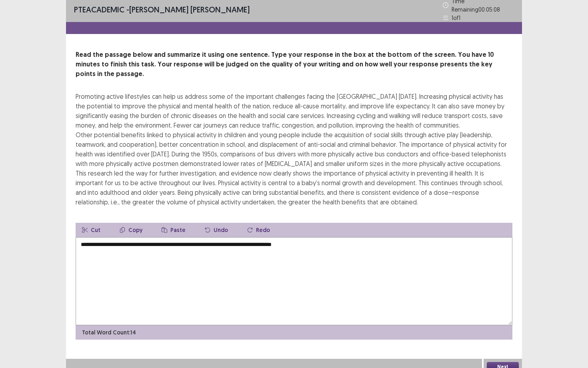
scroll to position [6, 0]
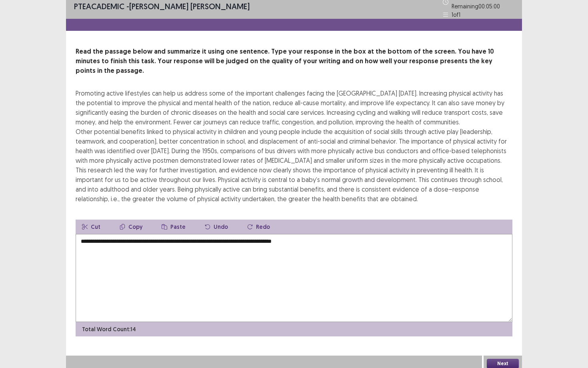
type textarea "**********"
click at [500, 332] on button "Next" at bounding box center [502, 364] width 32 height 10
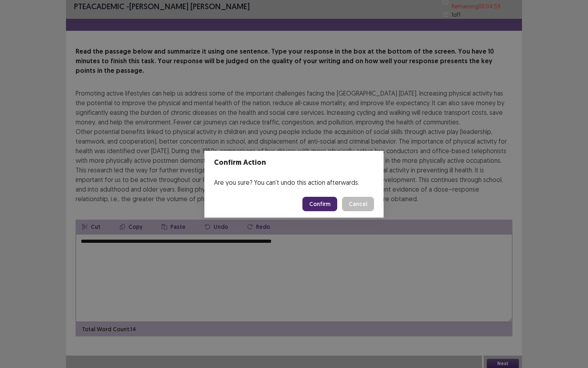
click at [323, 205] on button "Confirm" at bounding box center [319, 204] width 35 height 14
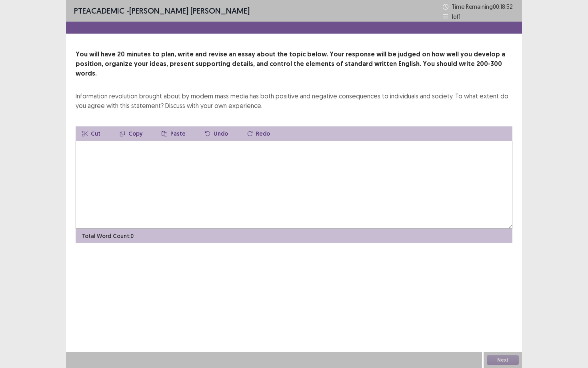
click at [285, 187] on textarea at bounding box center [294, 185] width 436 height 88
click at [169, 171] on textarea at bounding box center [294, 185] width 436 height 88
